Goal: Information Seeking & Learning: Find contact information

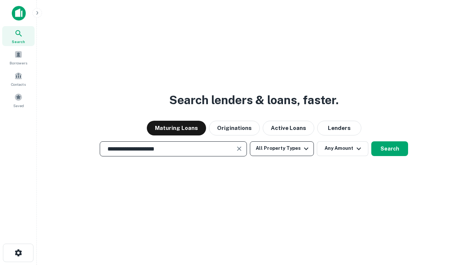
type input "**********"
click at [282, 148] on button "All Property Types" at bounding box center [282, 148] width 64 height 15
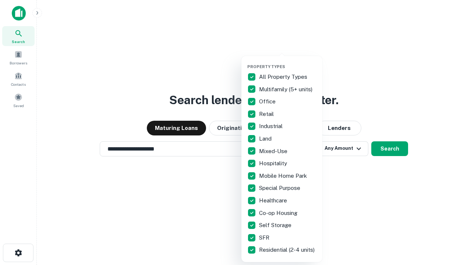
click at [288, 62] on button "button" at bounding box center [287, 62] width 81 height 0
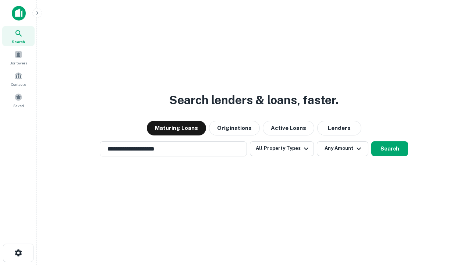
scroll to position [11, 0]
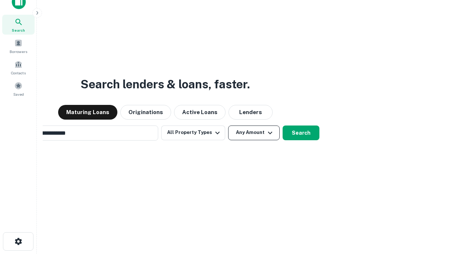
click at [228, 126] on button "Any Amount" at bounding box center [254, 133] width 52 height 15
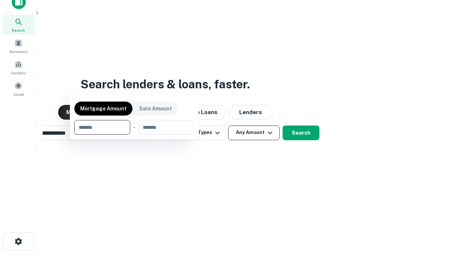
scroll to position [12, 0]
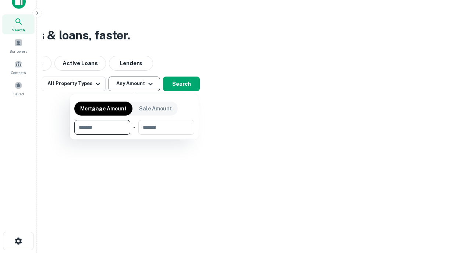
type input "*******"
click at [134, 135] on button "button" at bounding box center [134, 135] width 120 height 0
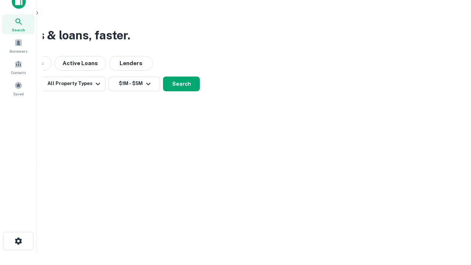
scroll to position [4, 136]
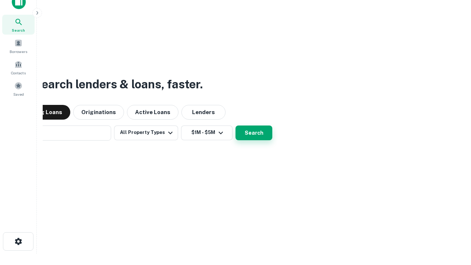
click at [236, 126] on button "Search" at bounding box center [254, 133] width 37 height 15
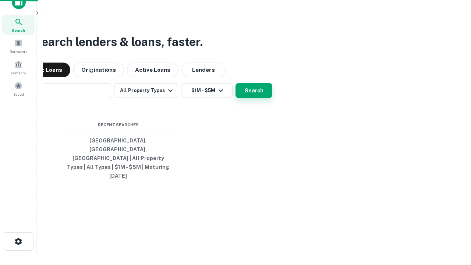
scroll to position [20, 208]
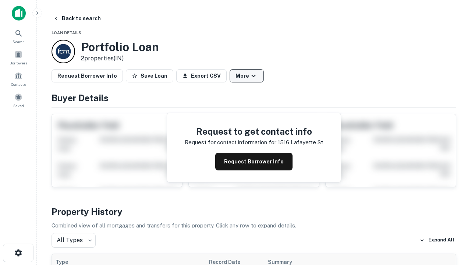
click at [247, 76] on button "More" at bounding box center [247, 75] width 34 height 13
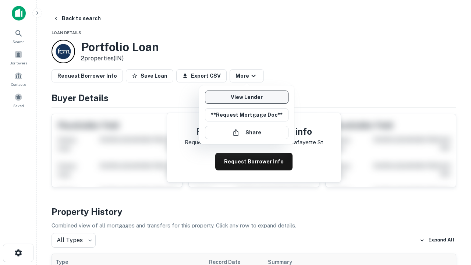
click at [247, 97] on link "View Lender" at bounding box center [247, 97] width 84 height 13
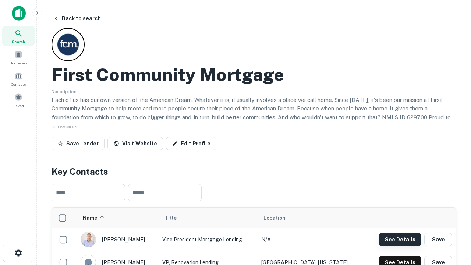
click at [400, 239] on button "See Details" at bounding box center [400, 239] width 42 height 13
click at [18, 253] on icon "button" at bounding box center [18, 253] width 9 height 9
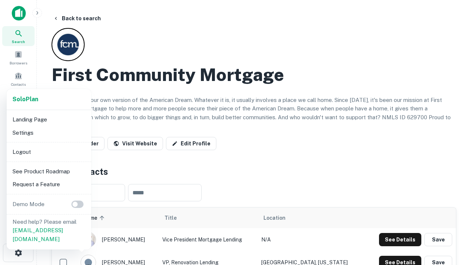
click at [49, 152] on li "Logout" at bounding box center [49, 151] width 79 height 13
